Goal: Task Accomplishment & Management: Use online tool/utility

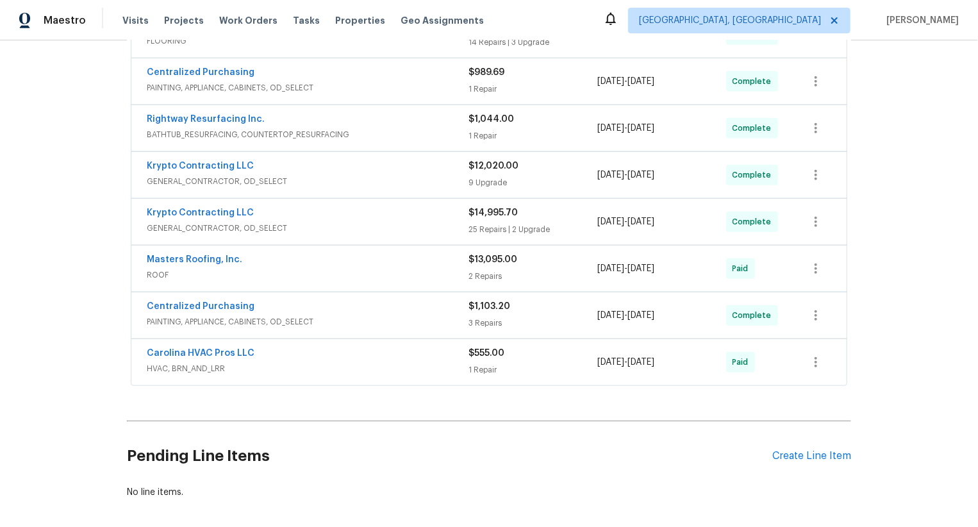
scroll to position [612, 0]
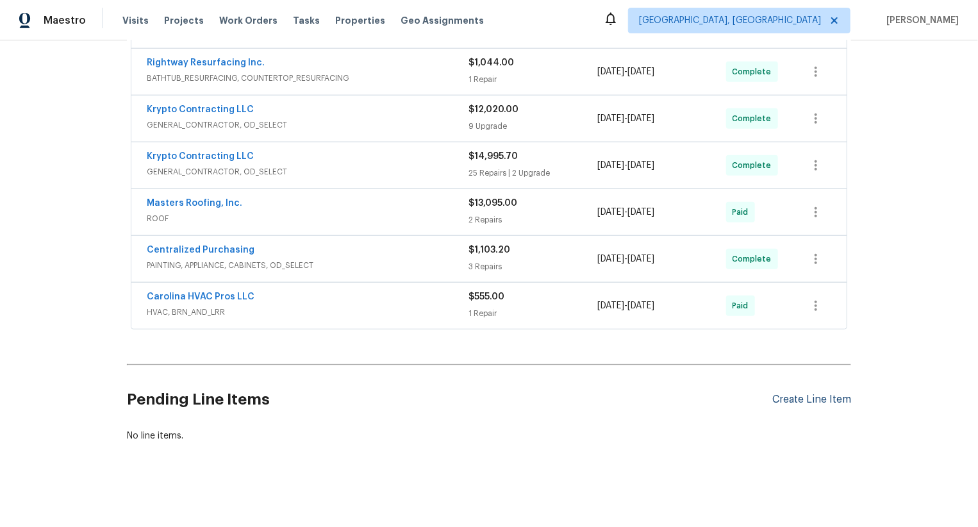
click at [832, 397] on div "Create Line Item" at bounding box center [811, 399] width 79 height 12
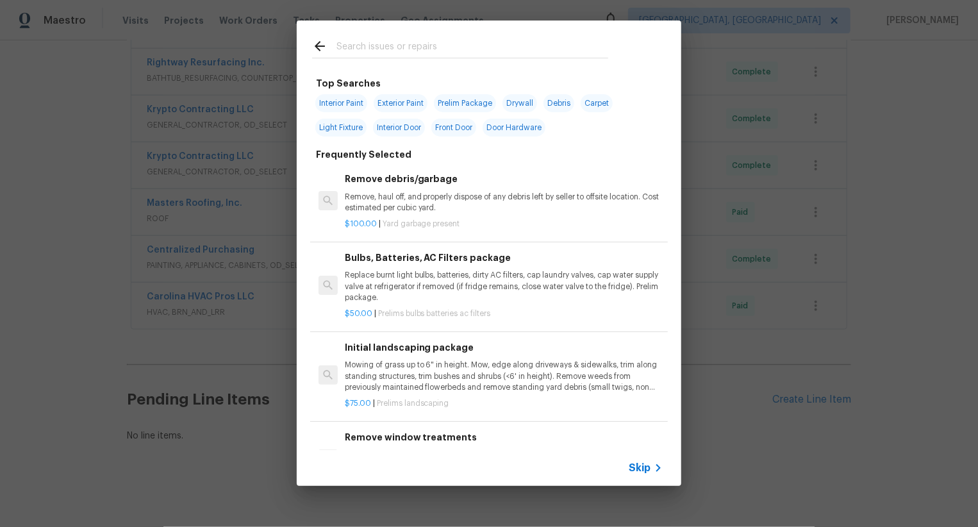
click at [641, 468] on span "Skip" at bounding box center [640, 467] width 22 height 13
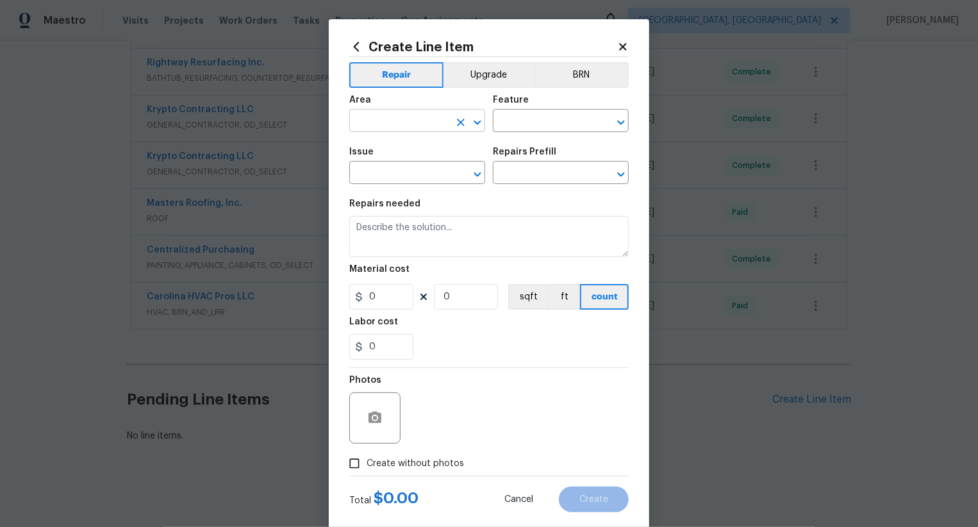
click at [420, 126] on input "text" at bounding box center [399, 122] width 100 height 20
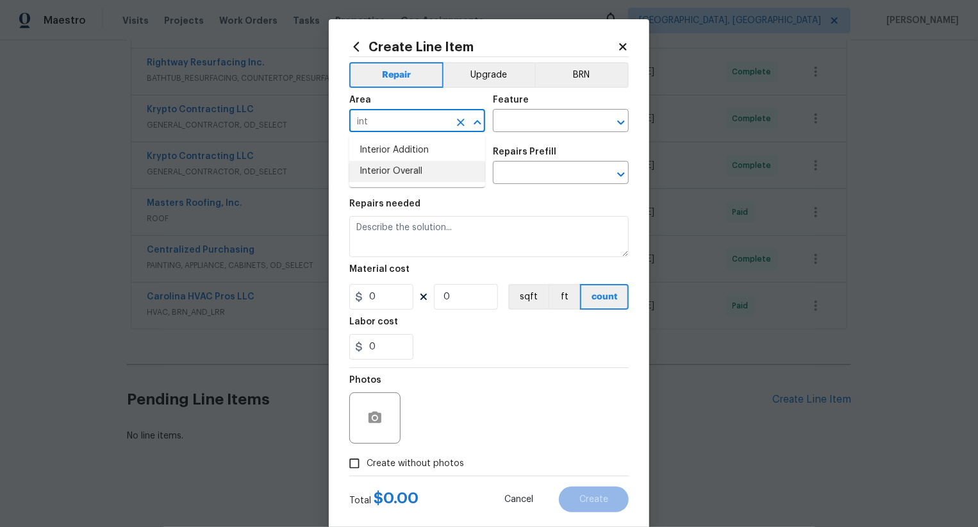
click at [433, 175] on li "Interior Overall" at bounding box center [417, 171] width 136 height 21
type input "Interior Overall"
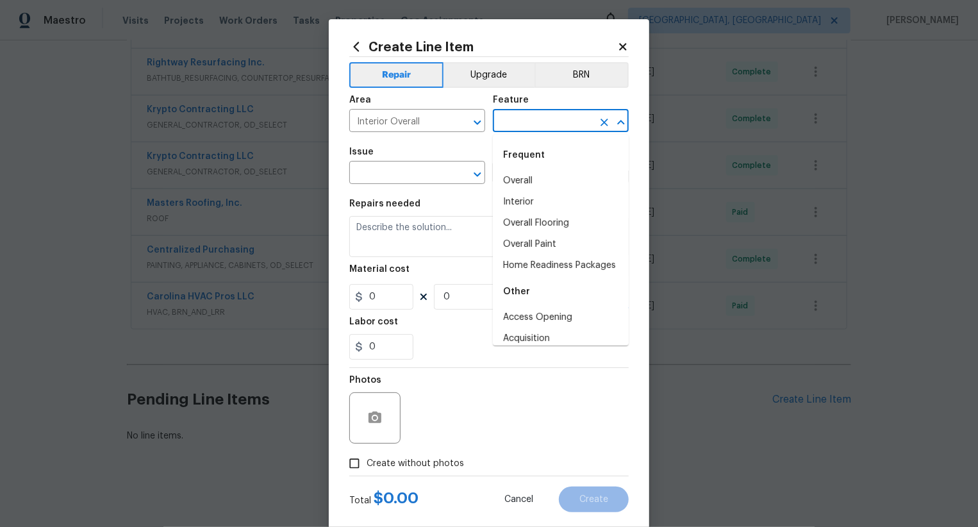
click at [515, 126] on input "text" at bounding box center [543, 122] width 100 height 20
click at [529, 179] on li "Overall" at bounding box center [561, 180] width 136 height 21
type input "Overall"
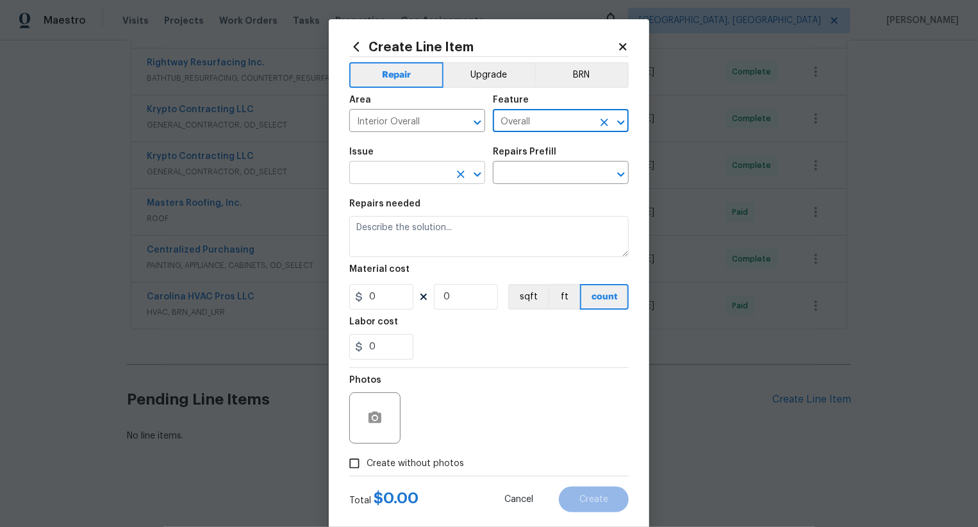
click at [414, 175] on input "text" at bounding box center [399, 174] width 100 height 20
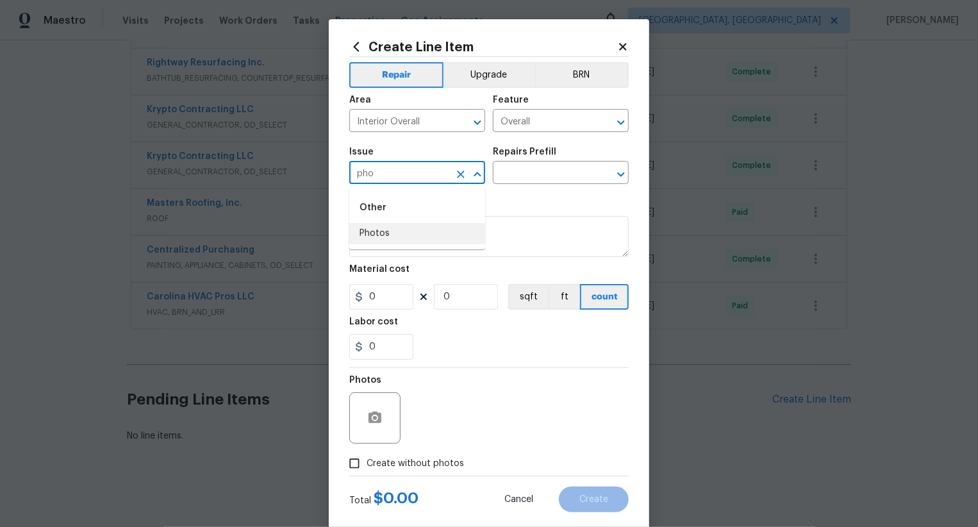
click at [423, 233] on li "Photos" at bounding box center [417, 233] width 136 height 21
type input "Photos"
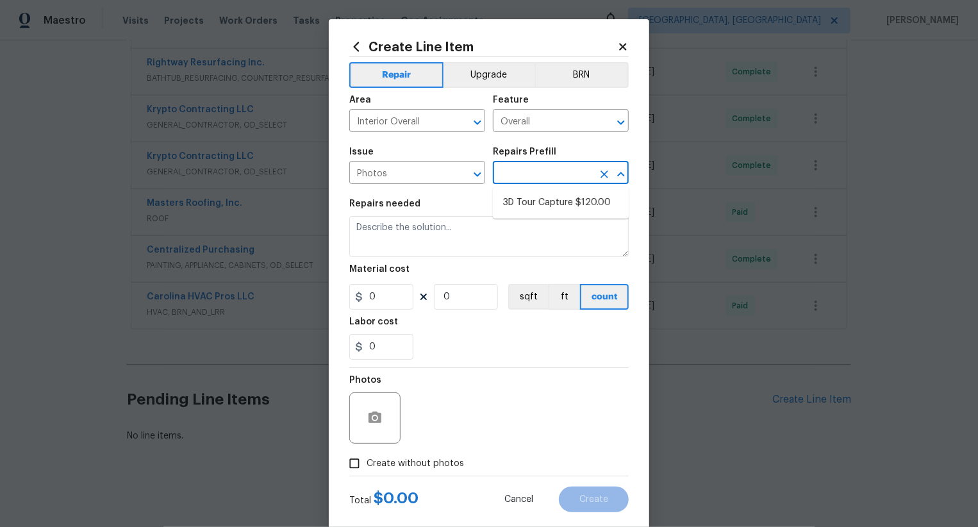
click at [548, 176] on input "text" at bounding box center [543, 174] width 100 height 20
click at [558, 200] on li "3D Tour Capture $120.00" at bounding box center [561, 202] width 136 height 21
type input "3D Tour Capture $120.00"
type textarea "Capture 3D tour of home"
type input "1"
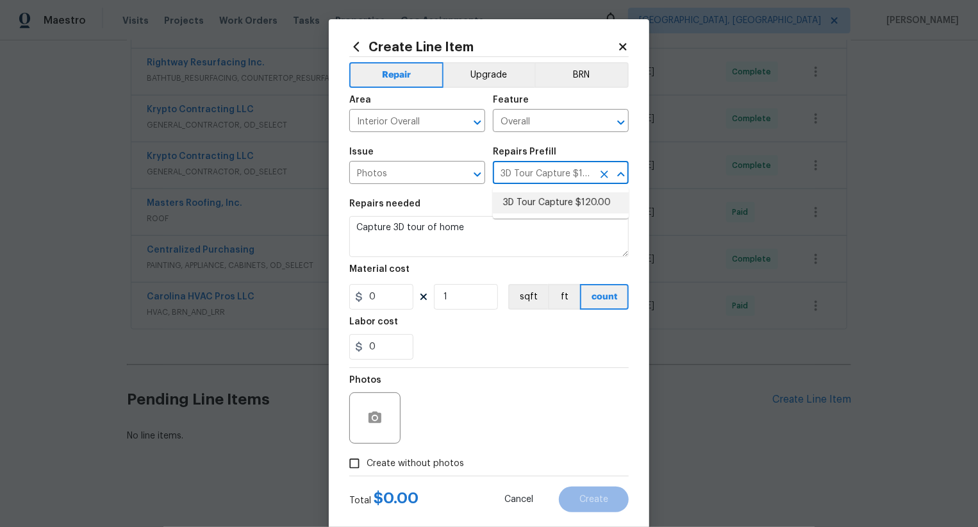
type input "120"
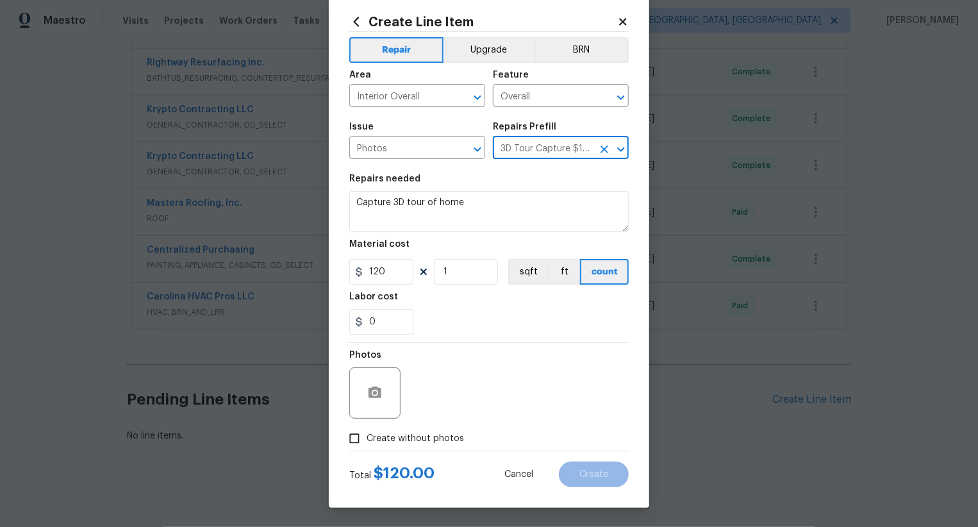
click at [424, 433] on span "Create without photos" at bounding box center [415, 438] width 97 height 13
click at [367, 433] on input "Create without photos" at bounding box center [354, 438] width 24 height 24
checkbox input "true"
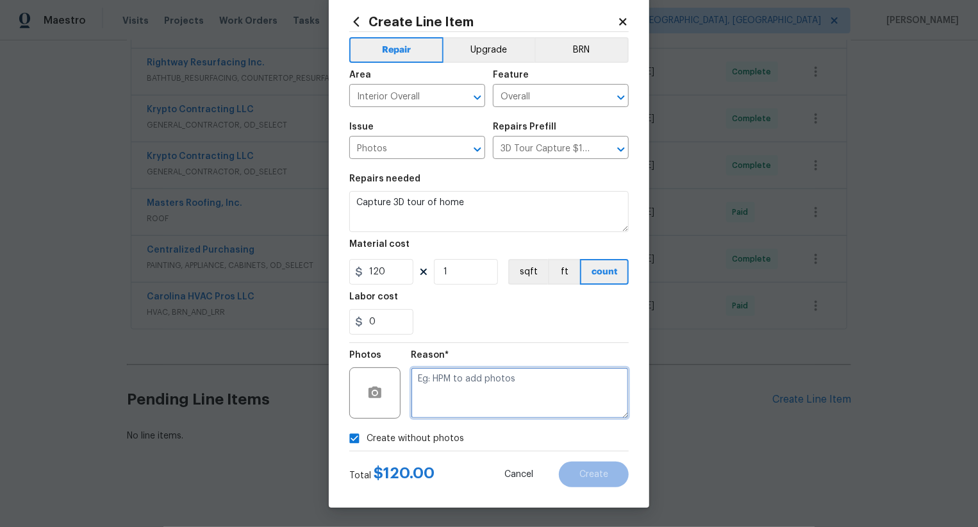
click at [487, 376] on textarea at bounding box center [520, 392] width 218 height 51
type textarea ".."
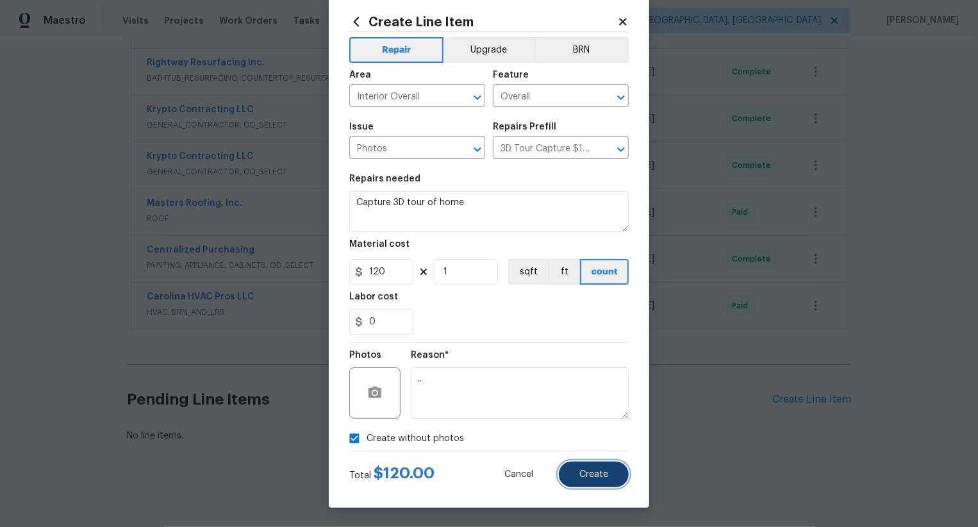
click at [582, 473] on span "Create" at bounding box center [593, 475] width 29 height 10
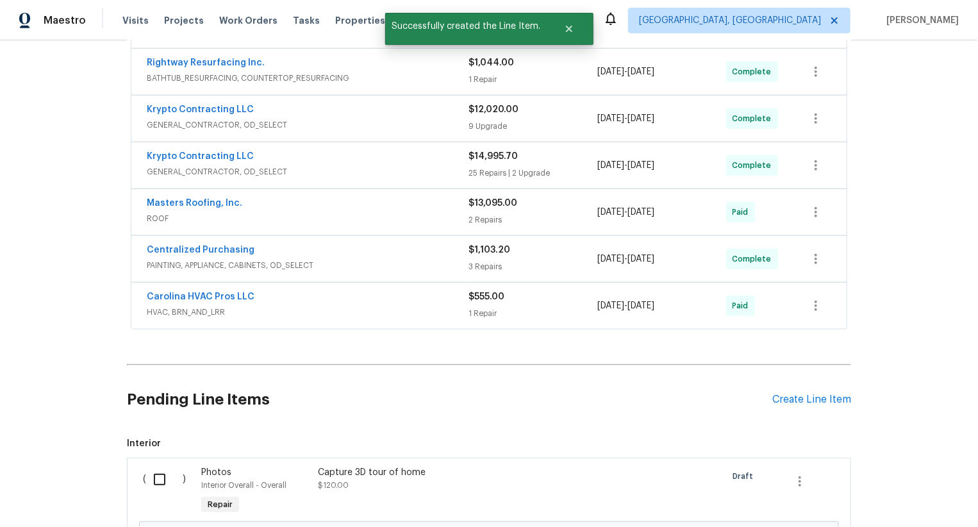
scroll to position [758, 0]
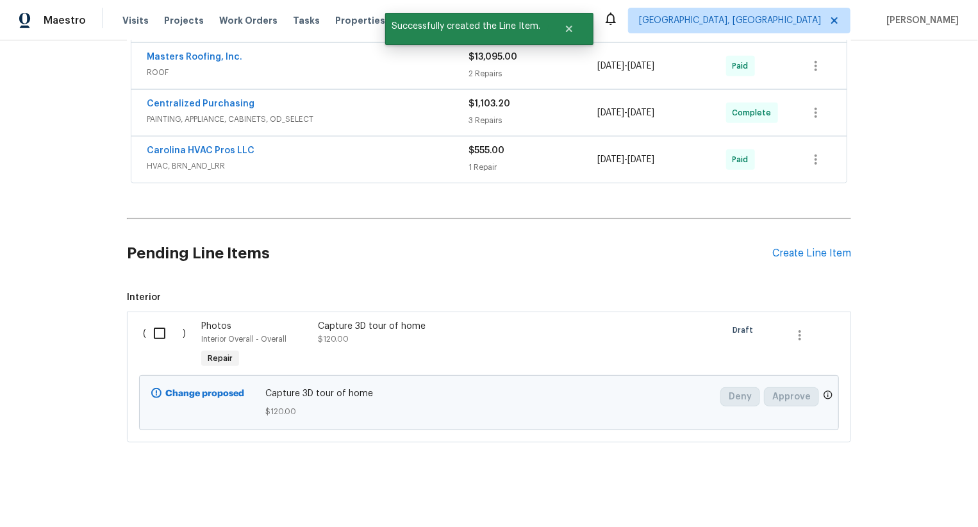
click at [178, 336] on input "checkbox" at bounding box center [164, 333] width 37 height 27
checkbox input "true"
click at [906, 492] on span "Create Work Order" at bounding box center [904, 495] width 85 height 16
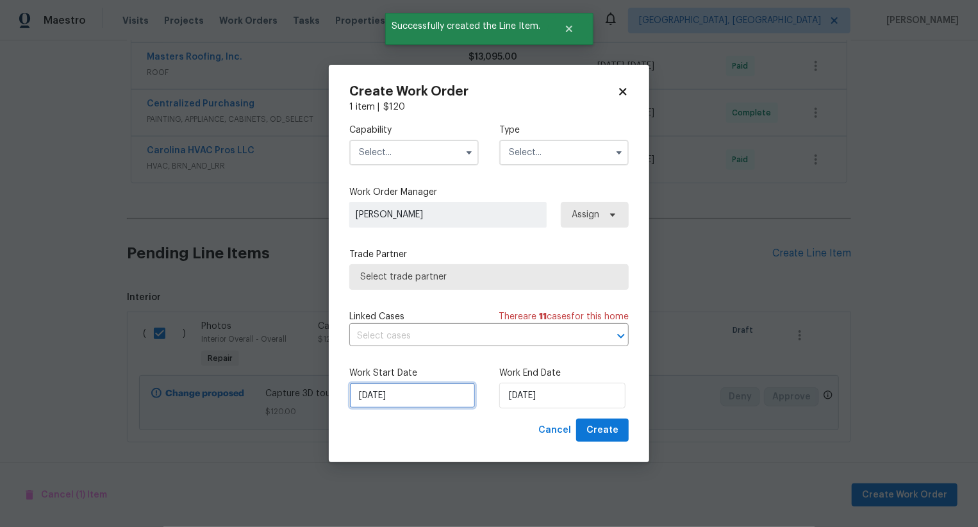
click at [381, 397] on input "01/09/2025" at bounding box center [412, 396] width 126 height 26
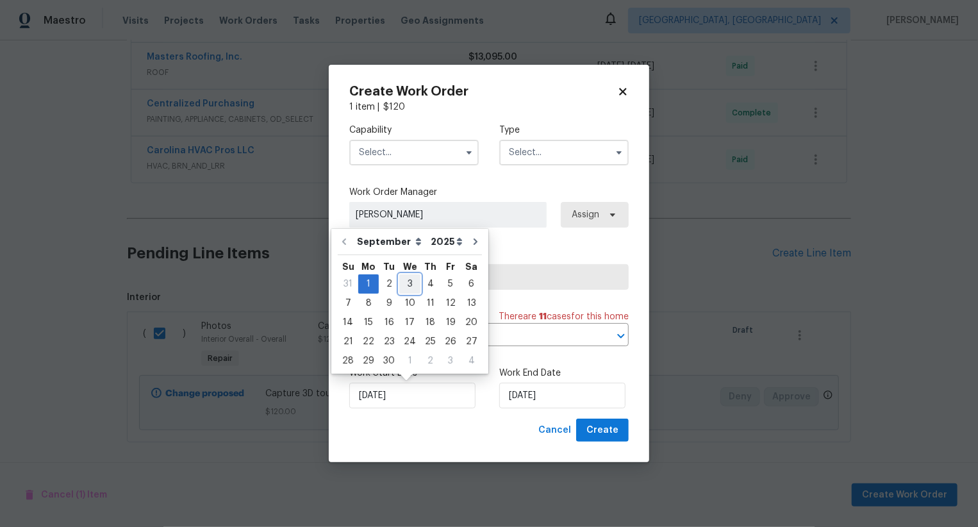
click at [403, 280] on div "3" at bounding box center [409, 284] width 21 height 18
type input "03/09/2025"
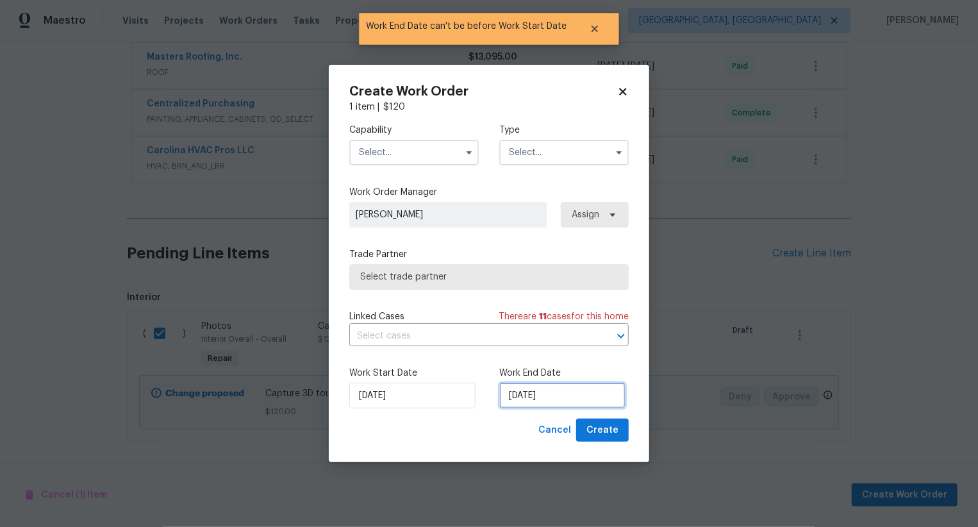
click at [526, 390] on input "03/09/2025" at bounding box center [562, 396] width 126 height 26
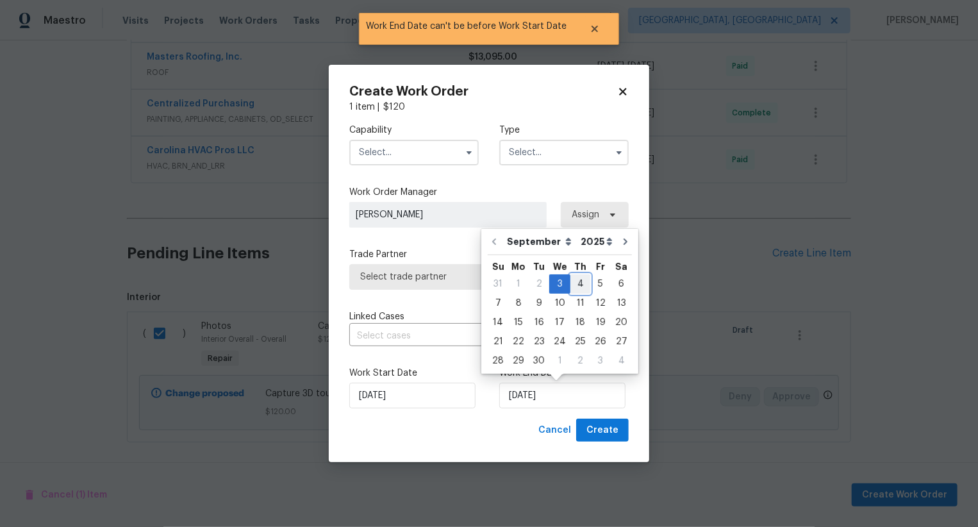
click at [577, 287] on div "4" at bounding box center [580, 284] width 20 height 18
type input "04/09/2025"
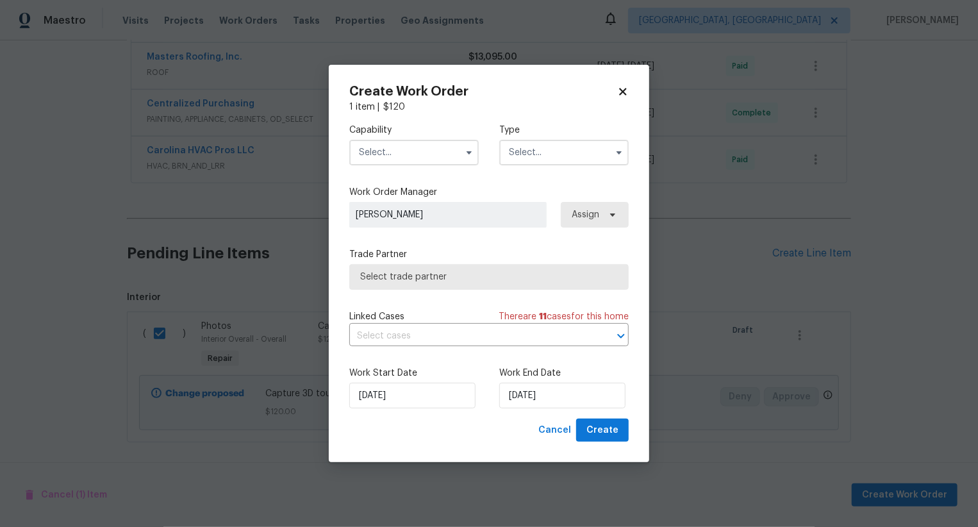
drag, startPoint x: 421, startPoint y: 153, endPoint x: 420, endPoint y: 208, distance: 55.1
click at [420, 208] on div "Capability Type Work Order Manager Swastik Mohanty Assign Trade Partner Select …" at bounding box center [488, 265] width 279 height 305
click at [418, 153] on input "text" at bounding box center [413, 153] width 129 height 26
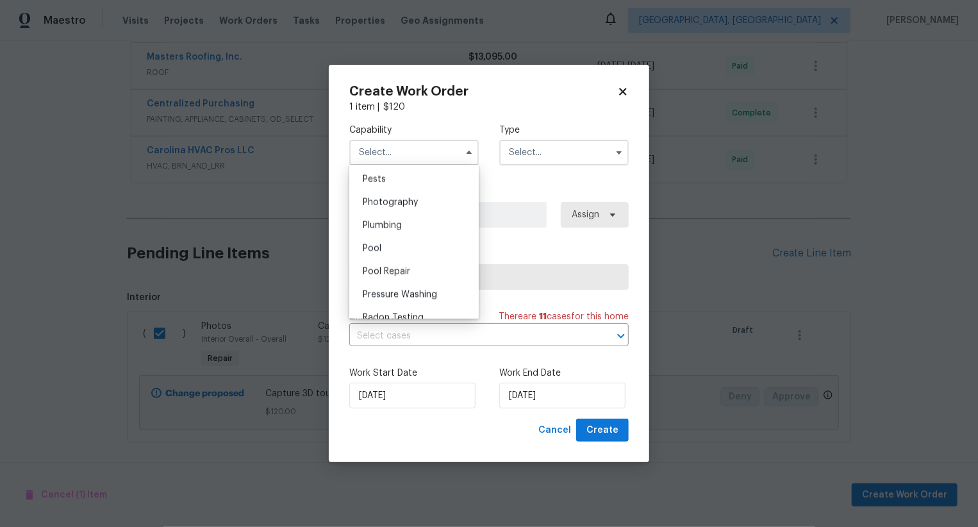
scroll to position [1093, 0]
click at [429, 213] on div "Photography" at bounding box center [413, 209] width 123 height 23
type input "Photography"
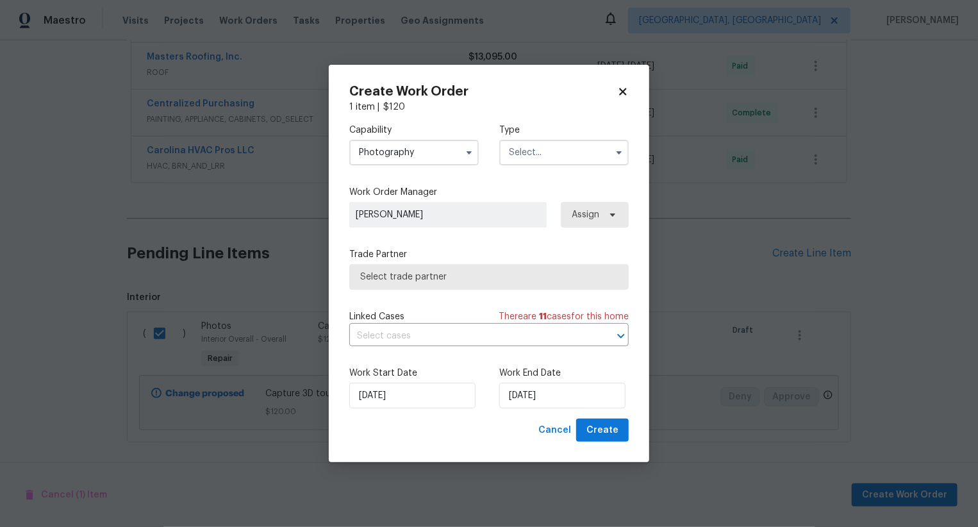
drag, startPoint x: 538, startPoint y: 149, endPoint x: 538, endPoint y: 156, distance: 7.0
click at [538, 156] on input "text" at bounding box center [563, 153] width 129 height 26
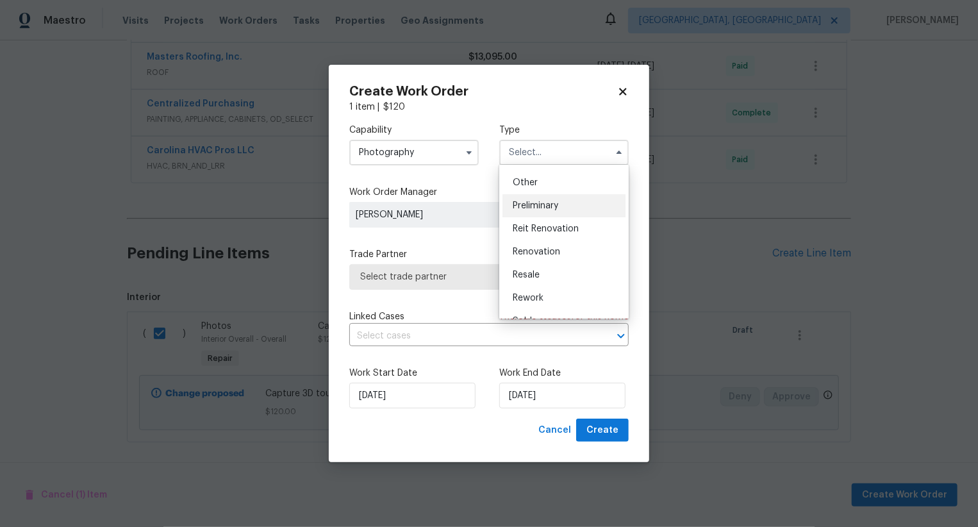
scroll to position [250, 0]
click at [554, 190] on div "Other" at bounding box center [563, 183] width 123 height 23
type input "Other"
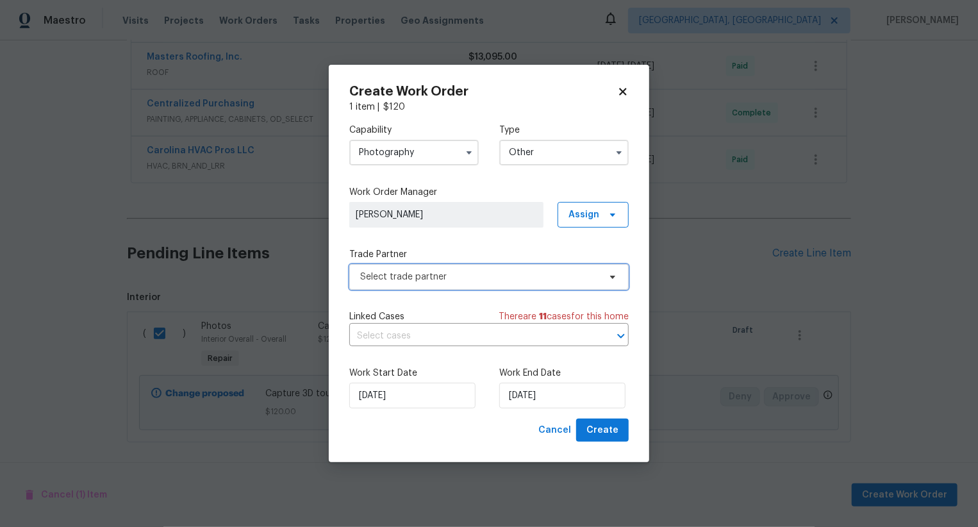
click at [540, 277] on span "Select trade partner" at bounding box center [479, 276] width 239 height 13
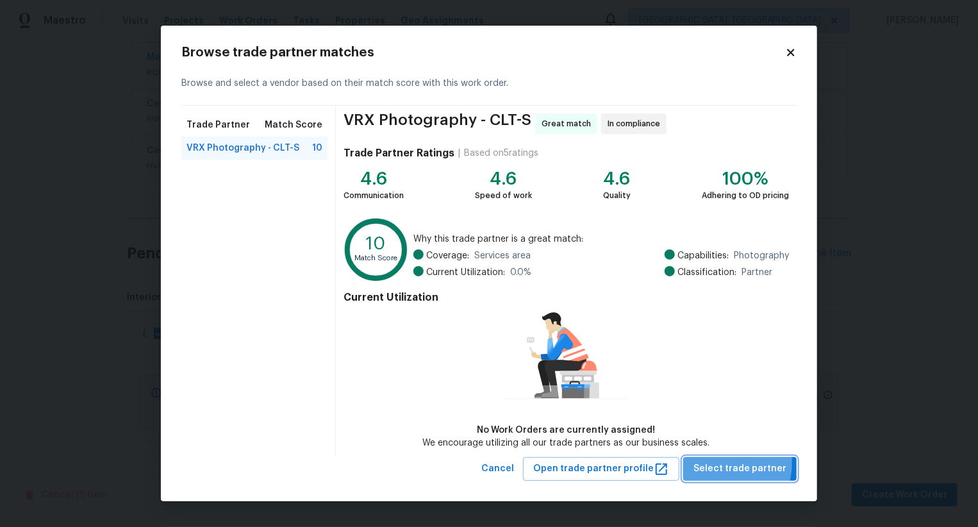
click at [731, 463] on span "Select trade partner" at bounding box center [739, 469] width 93 height 16
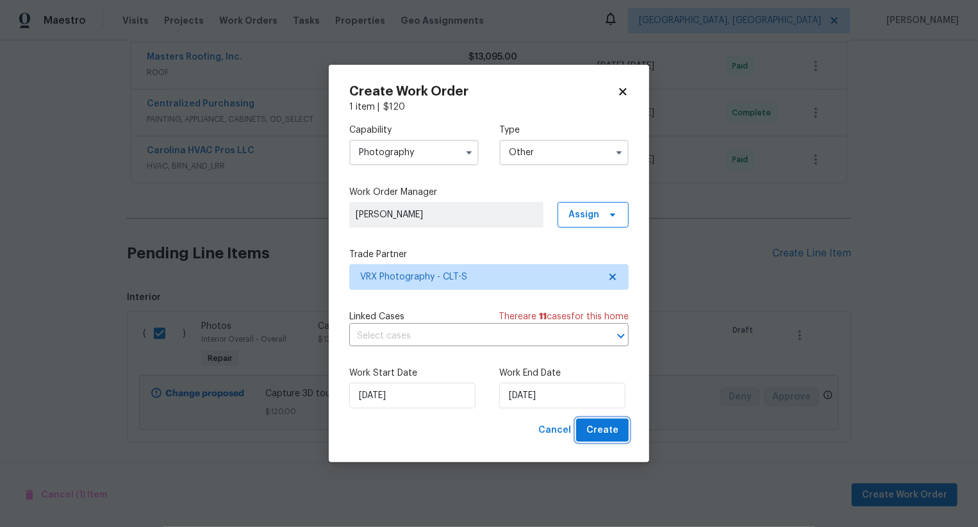
click at [607, 426] on span "Create" at bounding box center [602, 430] width 32 height 16
checkbox input "false"
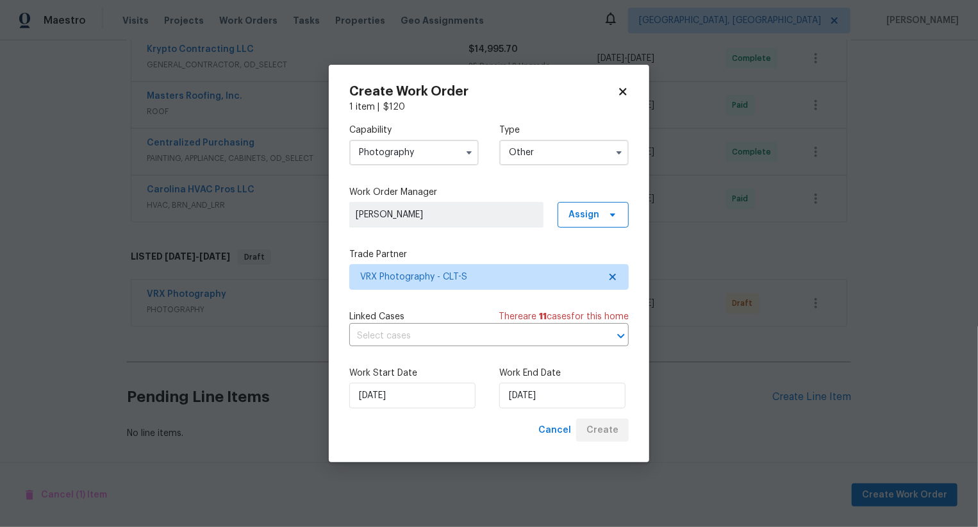
scroll to position [716, 0]
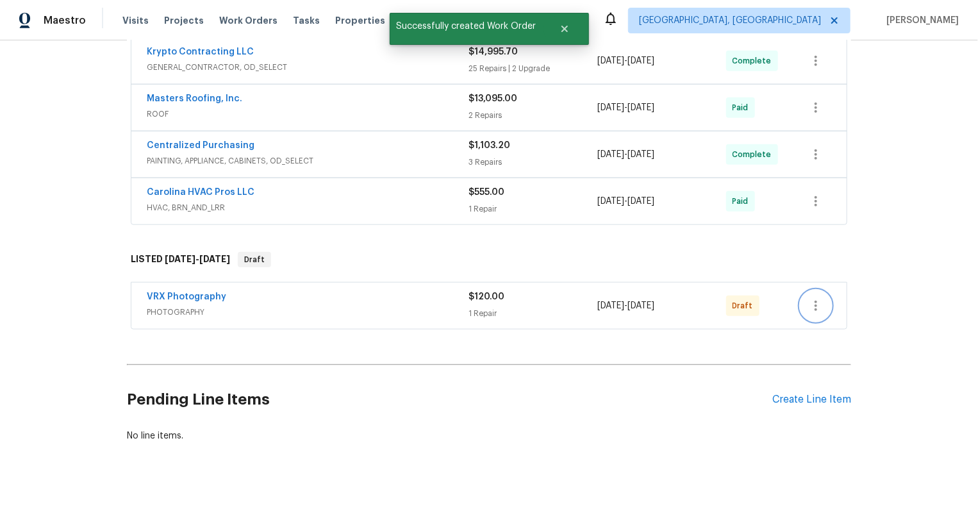
click at [822, 299] on icon "button" at bounding box center [815, 305] width 15 height 15
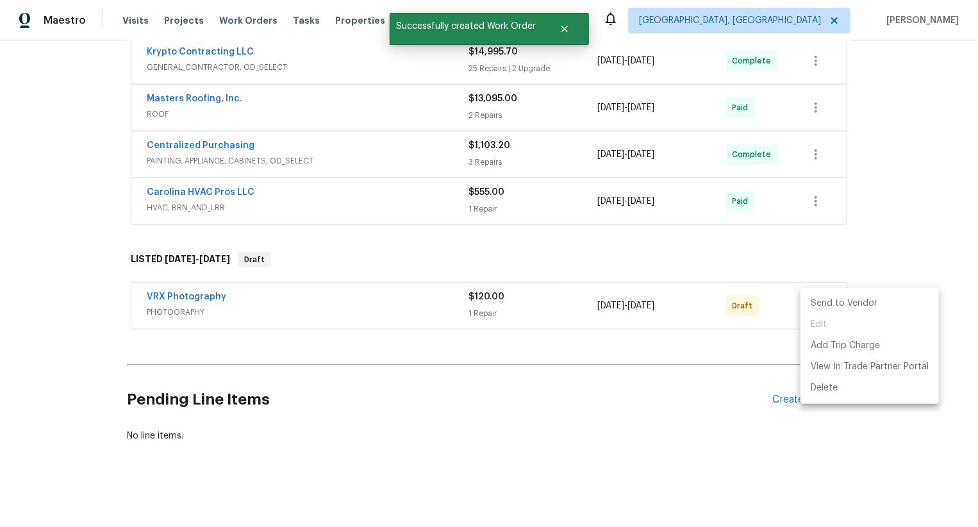
click at [822, 301] on li "Send to Vendor" at bounding box center [869, 303] width 138 height 21
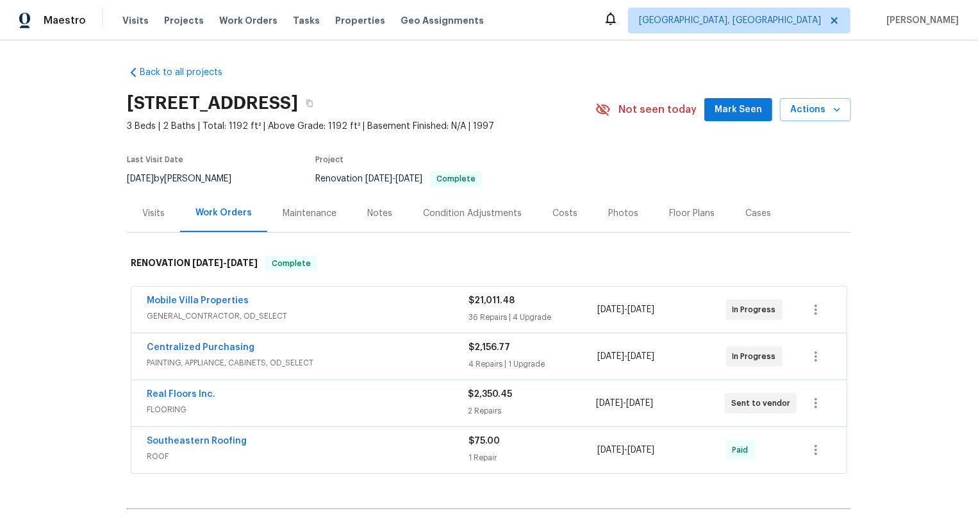
click at [131, 397] on div "Real Floors Inc. FLOORING $2,350.45 2 Repairs 8/8/2025 - 8/8/2025 Sent to vendor" at bounding box center [488, 403] width 715 height 46
copy link "Real Floors Inc."
click at [131, 298] on div "Mobile Villa Properties GENERAL_CONTRACTOR, OD_SELECT $21,011.48 36 Repairs | 4…" at bounding box center [488, 309] width 715 height 46
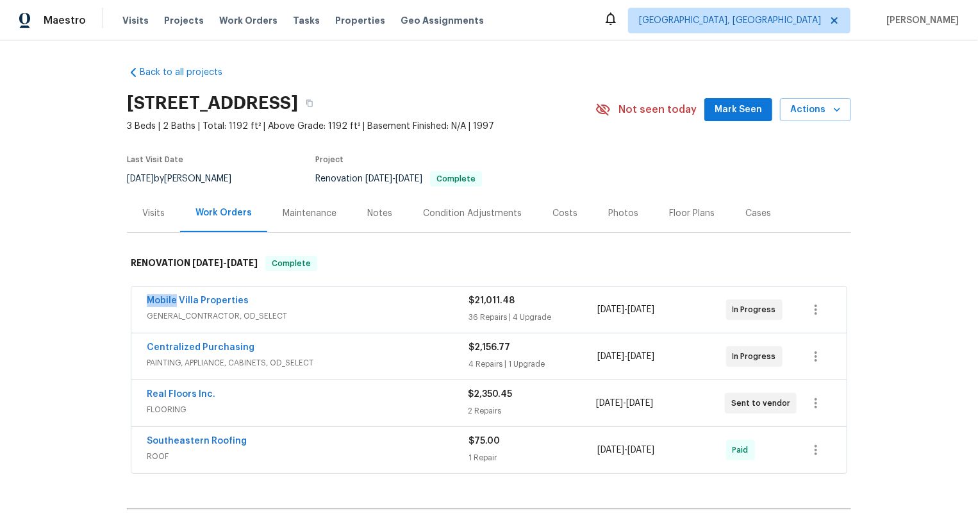
click at [131, 298] on div "Mobile Villa Properties GENERAL_CONTRACTOR, OD_SELECT $21,011.48 36 Repairs | 4…" at bounding box center [488, 309] width 715 height 46
copy link "Mobile Villa Properties"
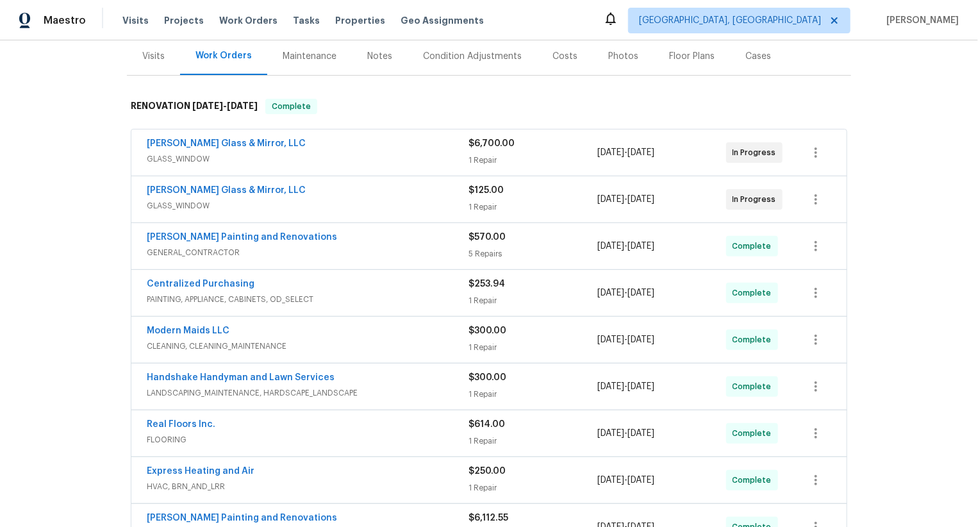
scroll to position [160, 0]
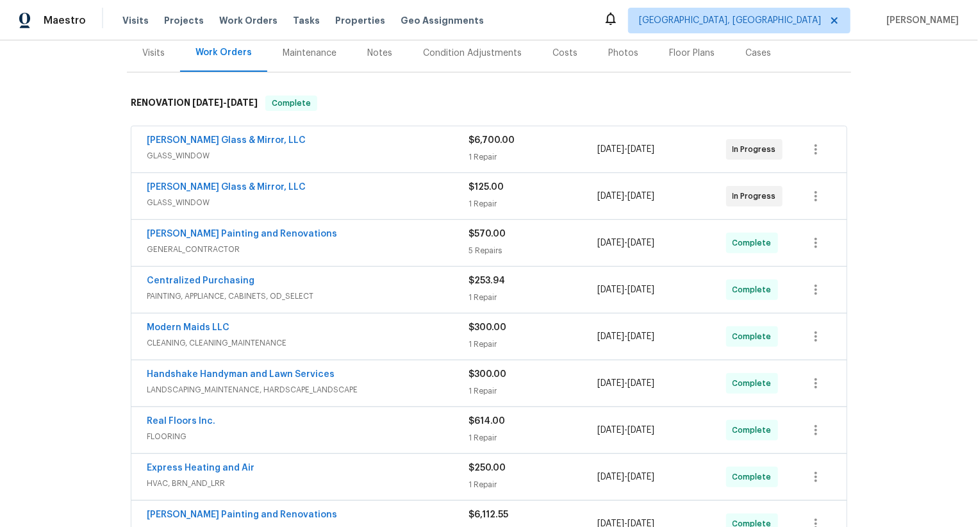
click at [129, 185] on div "Baum Glass & Mirror, LLC GLASS_WINDOW $6,700.00 1 Repair 8/22/2025 - 8/22/2025 …" at bounding box center [489, 337] width 724 height 427
copy link "Baum Glass & Mirror, LLC"
click at [138, 140] on div "Baum Glass & Mirror, LLC GLASS_WINDOW $6,700.00 1 Repair 8/22/2025 - 8/22/2025 …" at bounding box center [488, 149] width 715 height 46
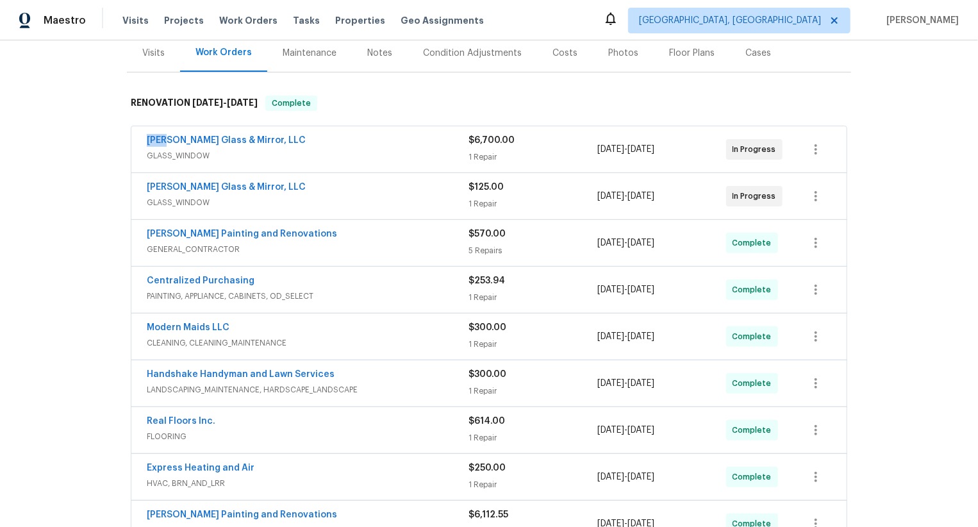
click at [138, 140] on div "Baum Glass & Mirror, LLC GLASS_WINDOW $6,700.00 1 Repair 8/22/2025 - 8/22/2025 …" at bounding box center [488, 149] width 715 height 46
copy link "Baum Glass & Mirror, LLC"
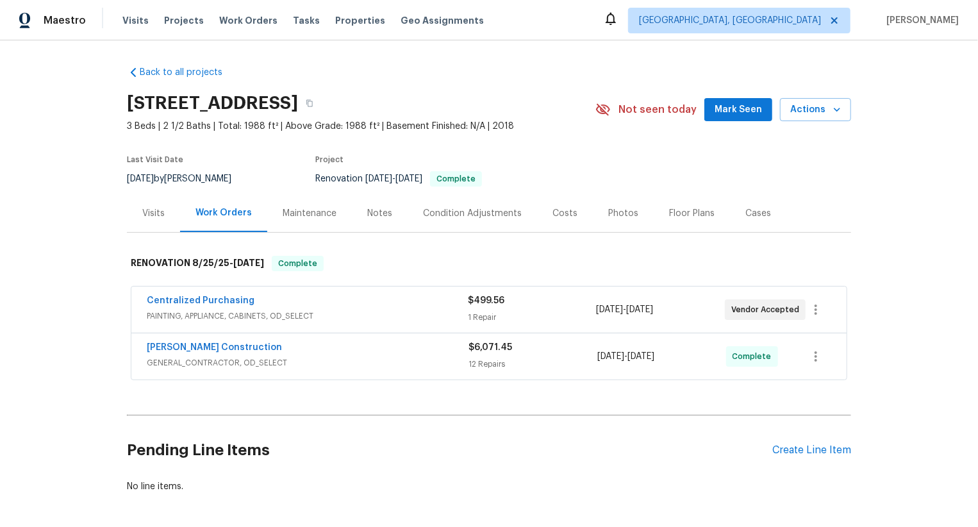
scroll to position [53, 0]
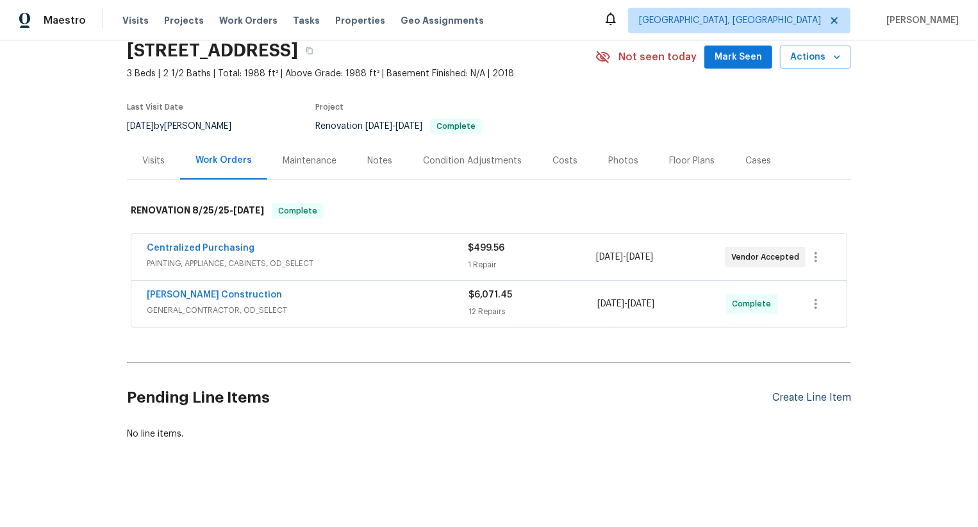
click at [815, 398] on div "Create Line Item" at bounding box center [811, 398] width 79 height 12
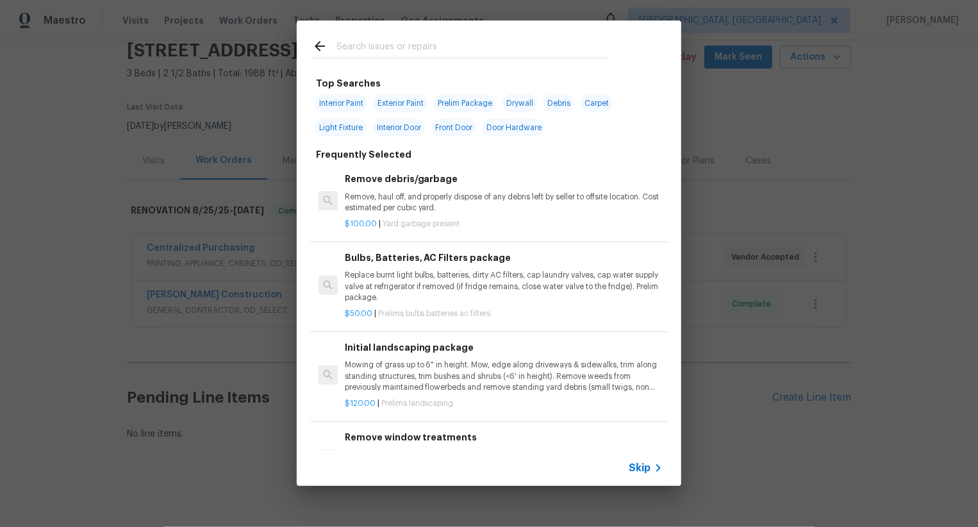
click at [641, 467] on span "Skip" at bounding box center [640, 467] width 22 height 13
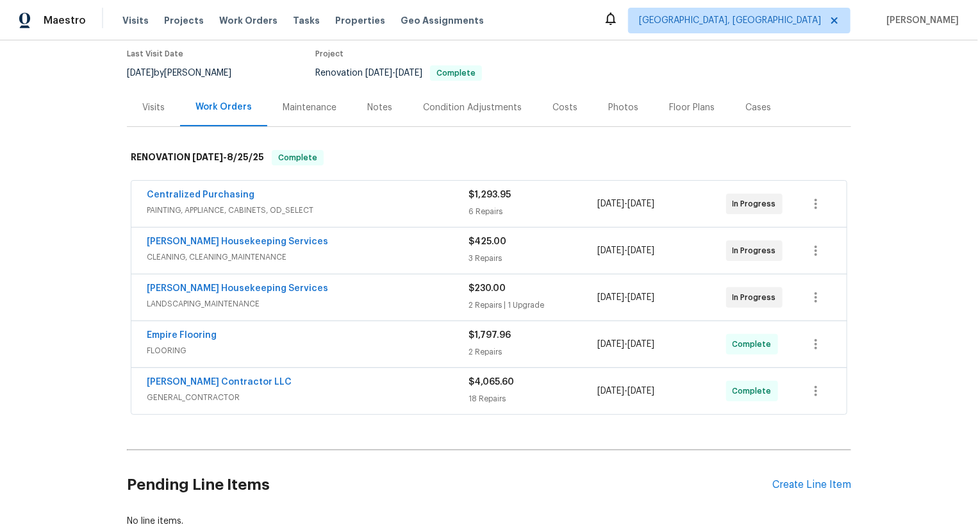
scroll to position [192, 0]
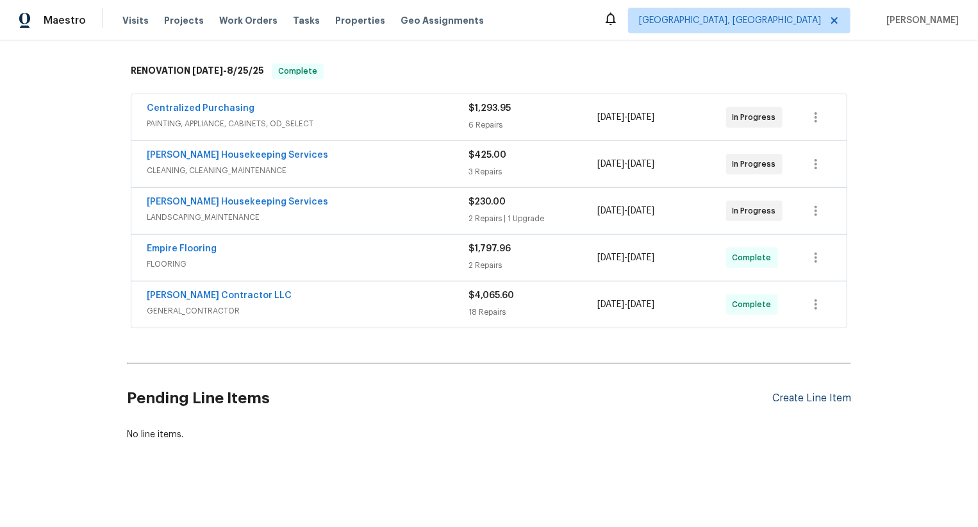
click at [824, 392] on div "Create Line Item" at bounding box center [811, 398] width 79 height 12
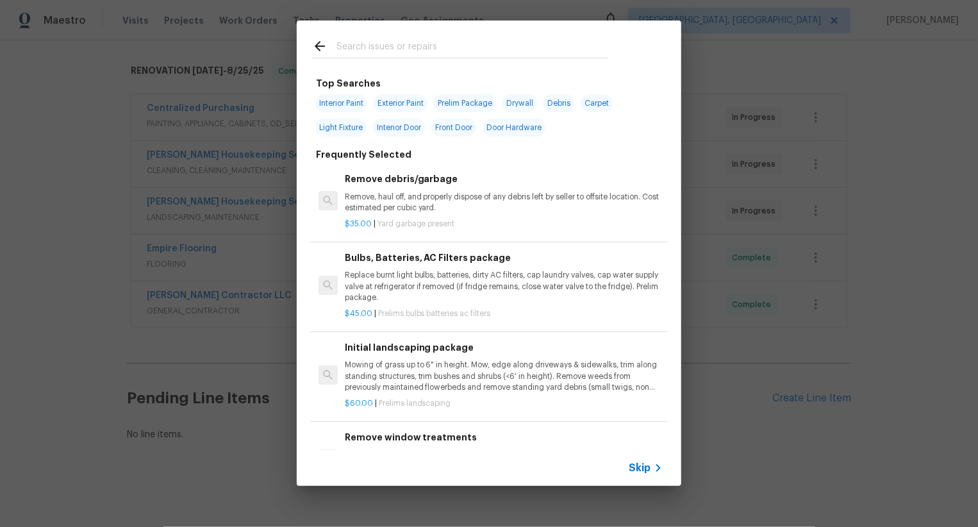
click at [824, 397] on div "Top Searches Interior Paint Exterior Paint Prelim Package Drywall Debris Carpet…" at bounding box center [489, 253] width 978 height 506
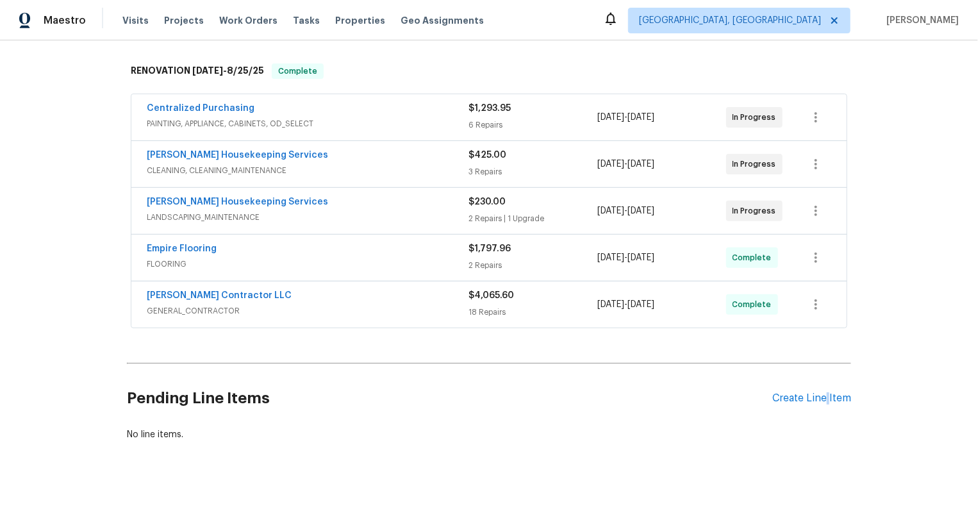
click at [824, 397] on div "Create Line Item" at bounding box center [811, 398] width 79 height 12
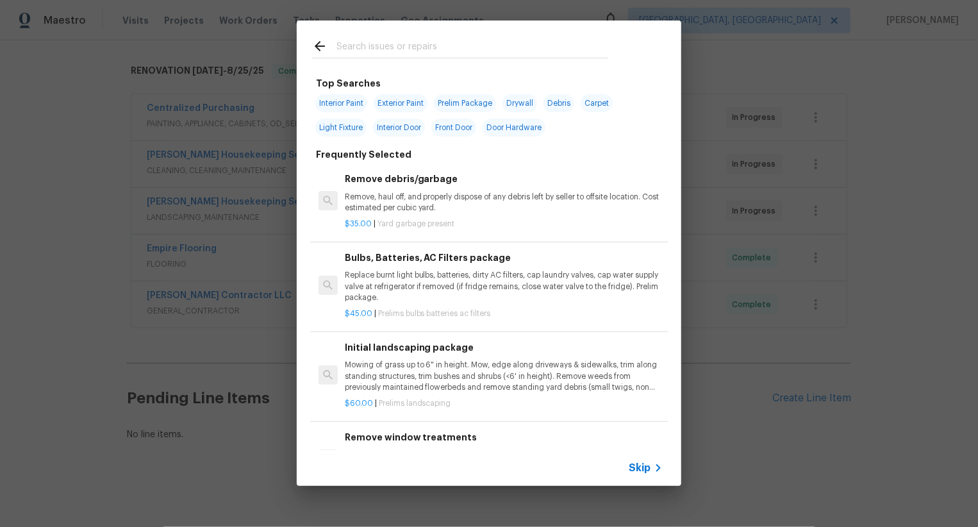
click at [647, 468] on span "Skip" at bounding box center [640, 467] width 22 height 13
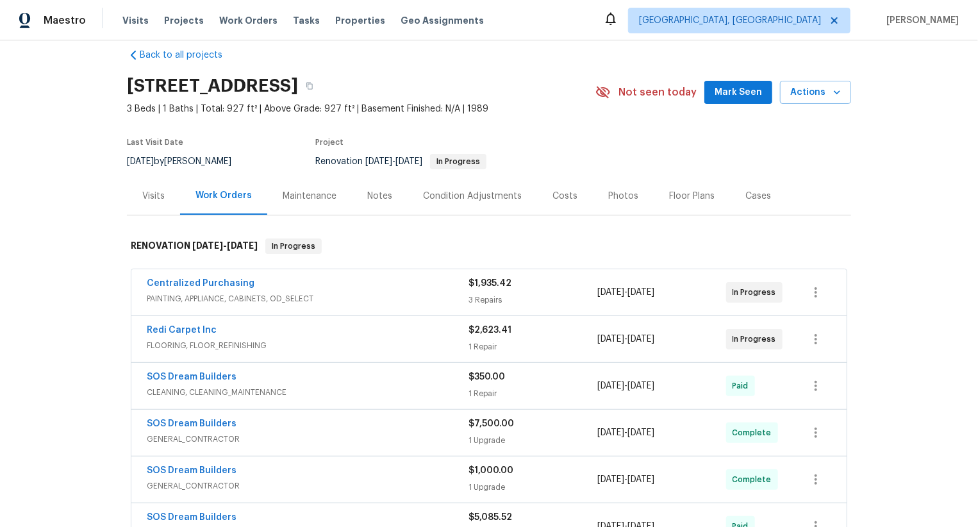
scroll to position [18, 0]
click at [186, 331] on link "Redi Carpet Inc" at bounding box center [182, 329] width 70 height 9
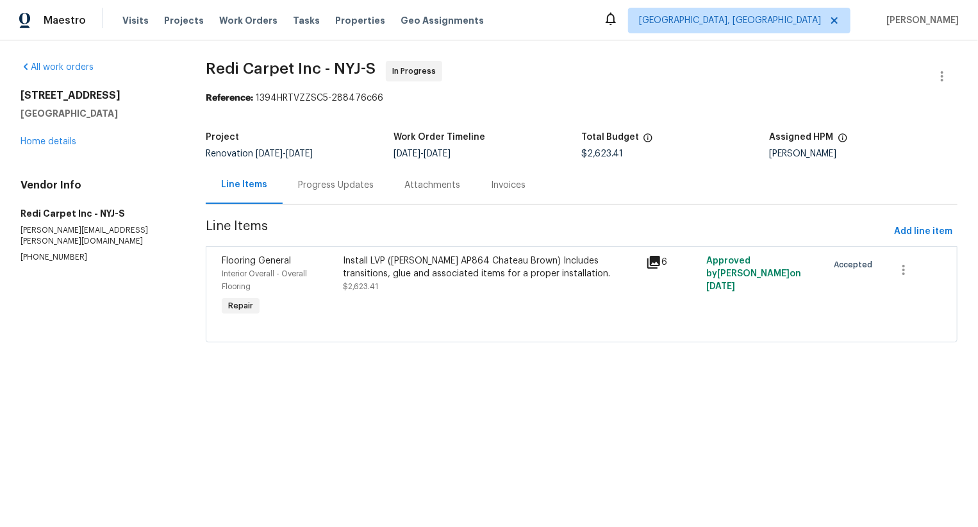
click at [388, 188] on div "Progress Updates" at bounding box center [336, 185] width 106 height 38
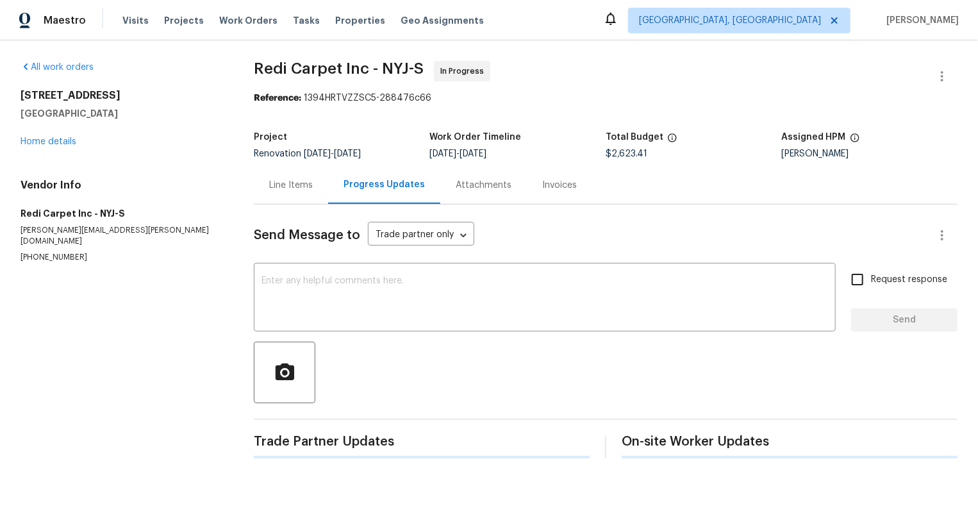
click at [374, 187] on div "Progress Updates" at bounding box center [383, 184] width 81 height 13
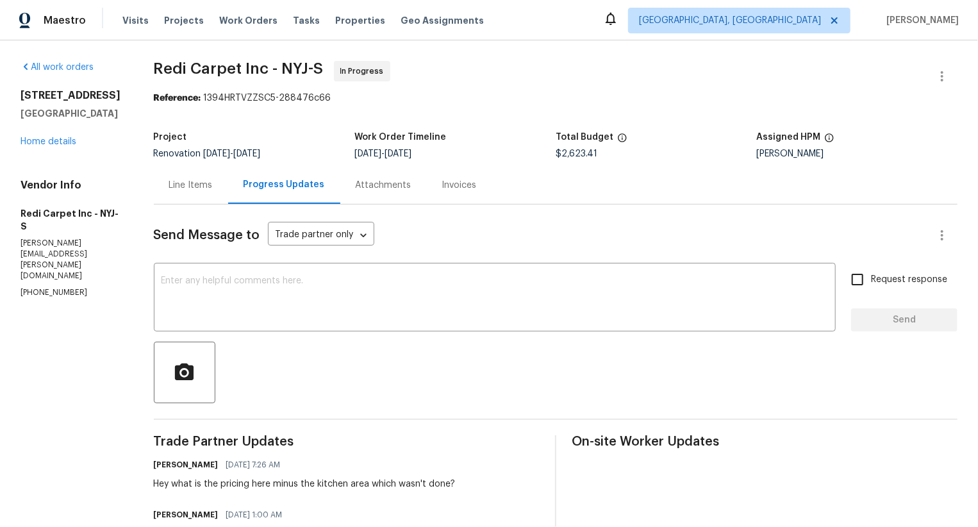
click at [56, 133] on div "448 Northam Dr North Brunswick, NJ 08902 Home details" at bounding box center [72, 118] width 103 height 59
click at [56, 140] on link "Home details" at bounding box center [49, 141] width 56 height 9
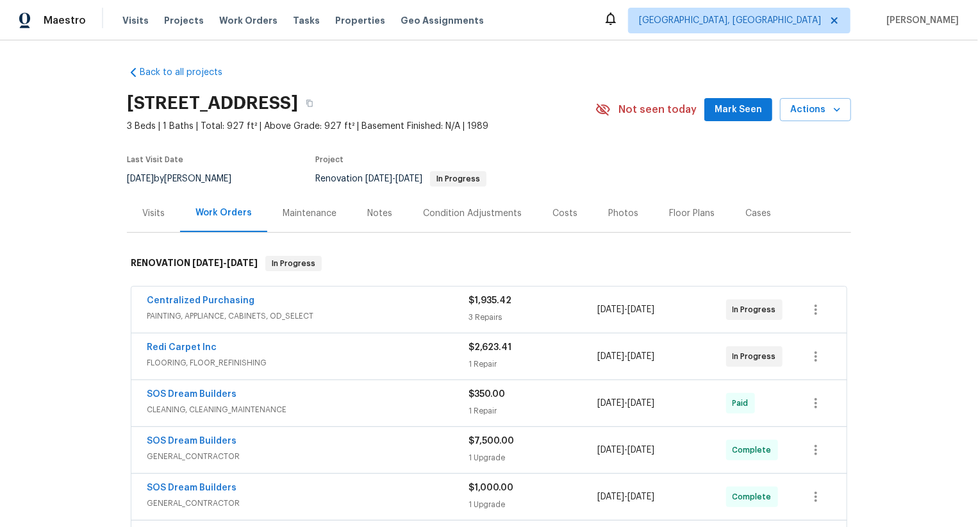
click at [137, 339] on div "Redi Carpet Inc FLOORING, FLOOR_REFINISHING $2,623.41 1 Repair 8/18/2025 - 8/18…" at bounding box center [488, 356] width 715 height 46
copy link "Redi Carpet Inc"
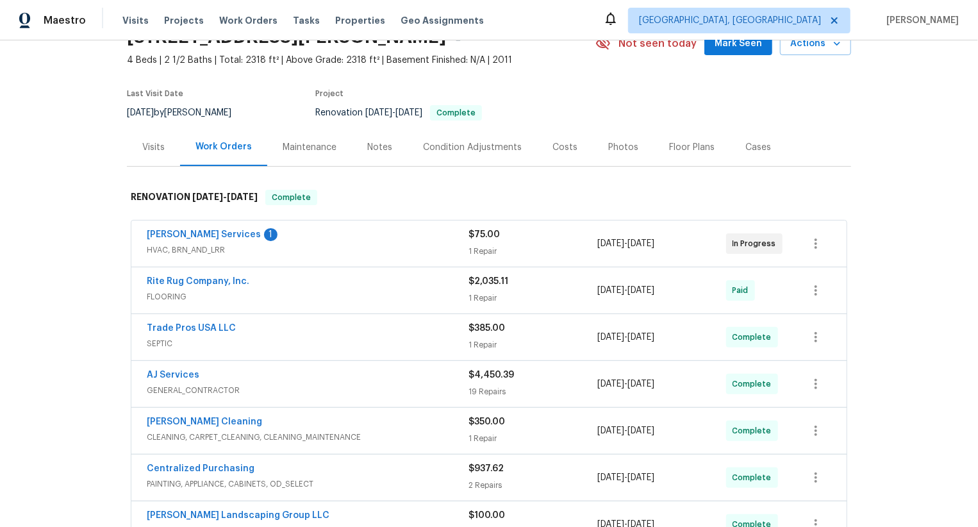
scroll to position [333, 0]
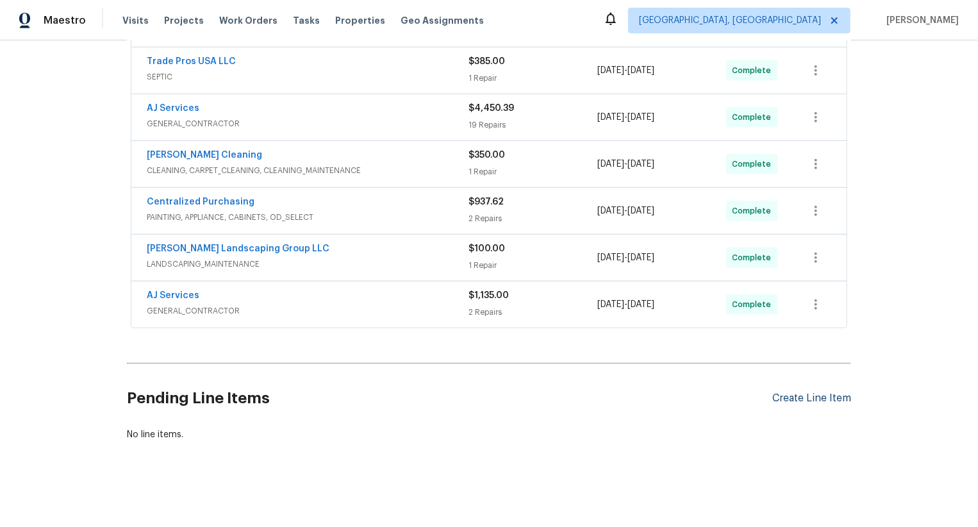
click at [819, 401] on div "Create Line Item" at bounding box center [811, 398] width 79 height 12
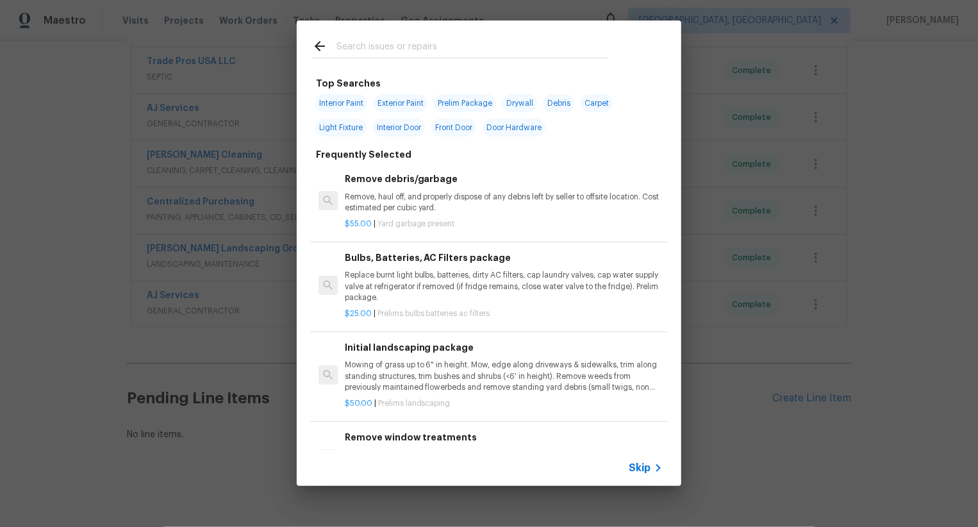
click at [639, 468] on span "Skip" at bounding box center [640, 467] width 22 height 13
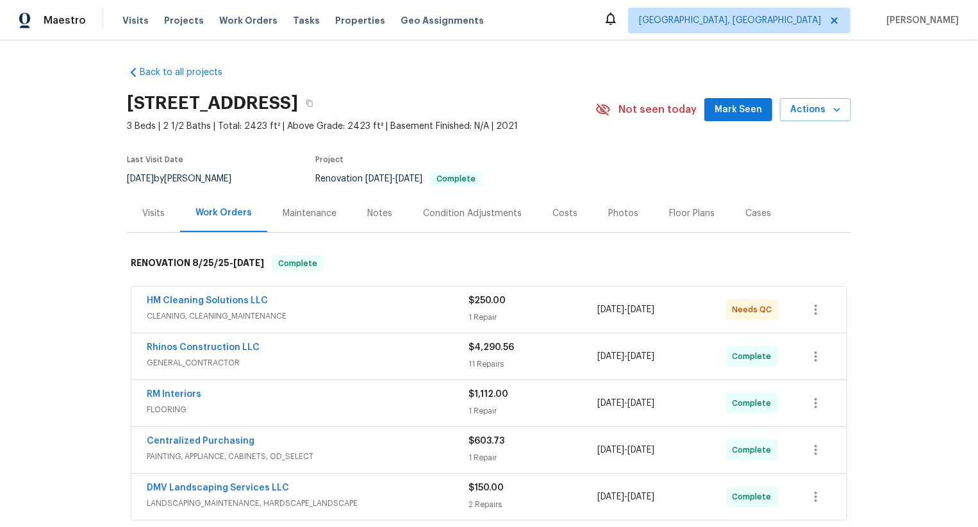
scroll to position [192, 0]
